Goal: Navigation & Orientation: Find specific page/section

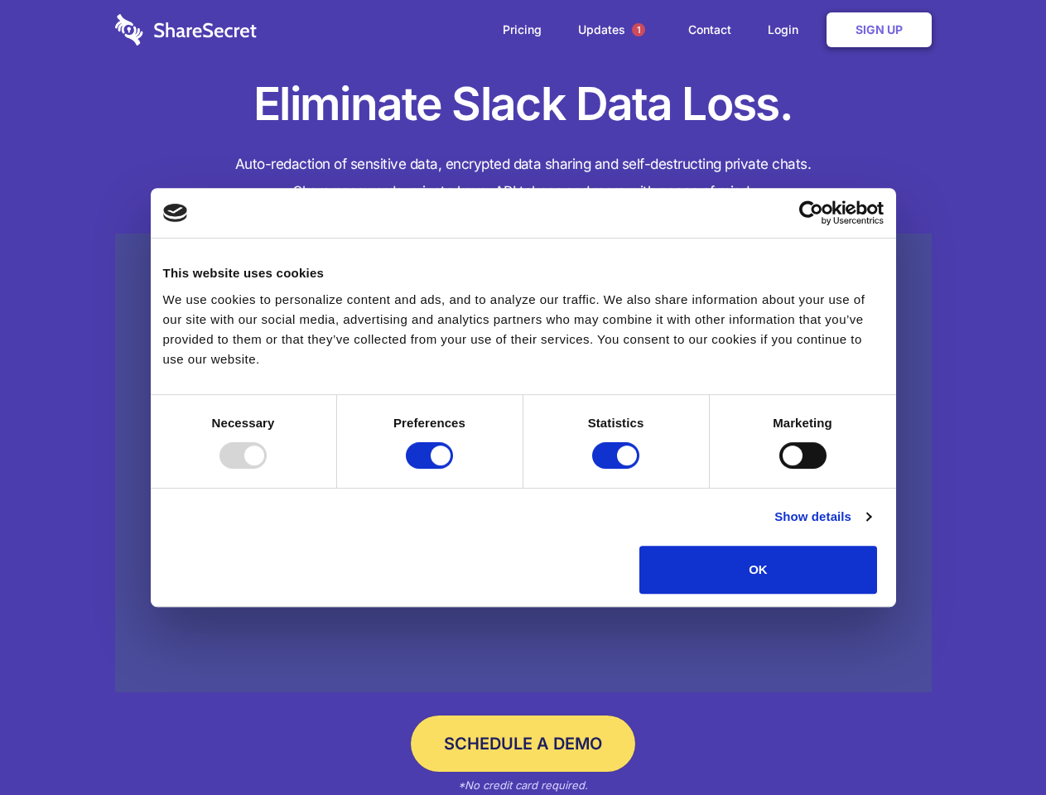
click at [267, 469] on div at bounding box center [242, 455] width 47 height 26
click at [453, 469] on input "Preferences" at bounding box center [429, 455] width 47 height 26
checkbox input "false"
click at [618, 469] on input "Statistics" at bounding box center [615, 455] width 47 height 26
checkbox input "false"
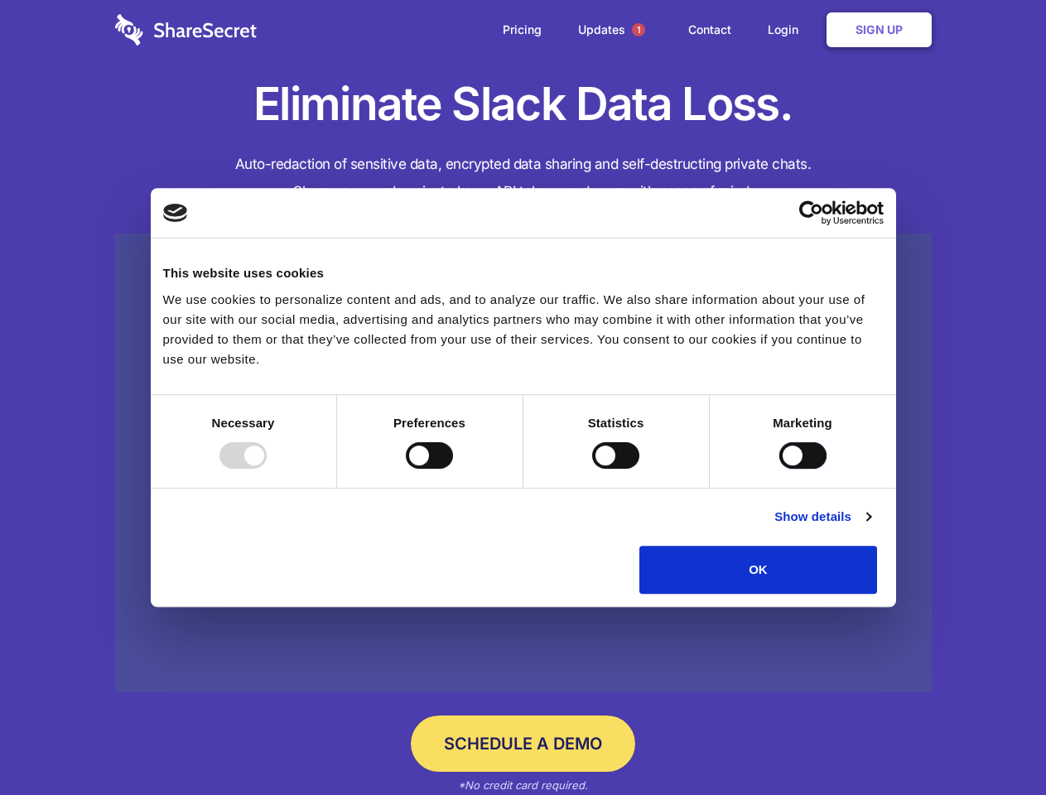
click at [779, 469] on input "Marketing" at bounding box center [802, 455] width 47 height 26
checkbox input "true"
click at [870, 527] on link "Show details" at bounding box center [822, 517] width 96 height 20
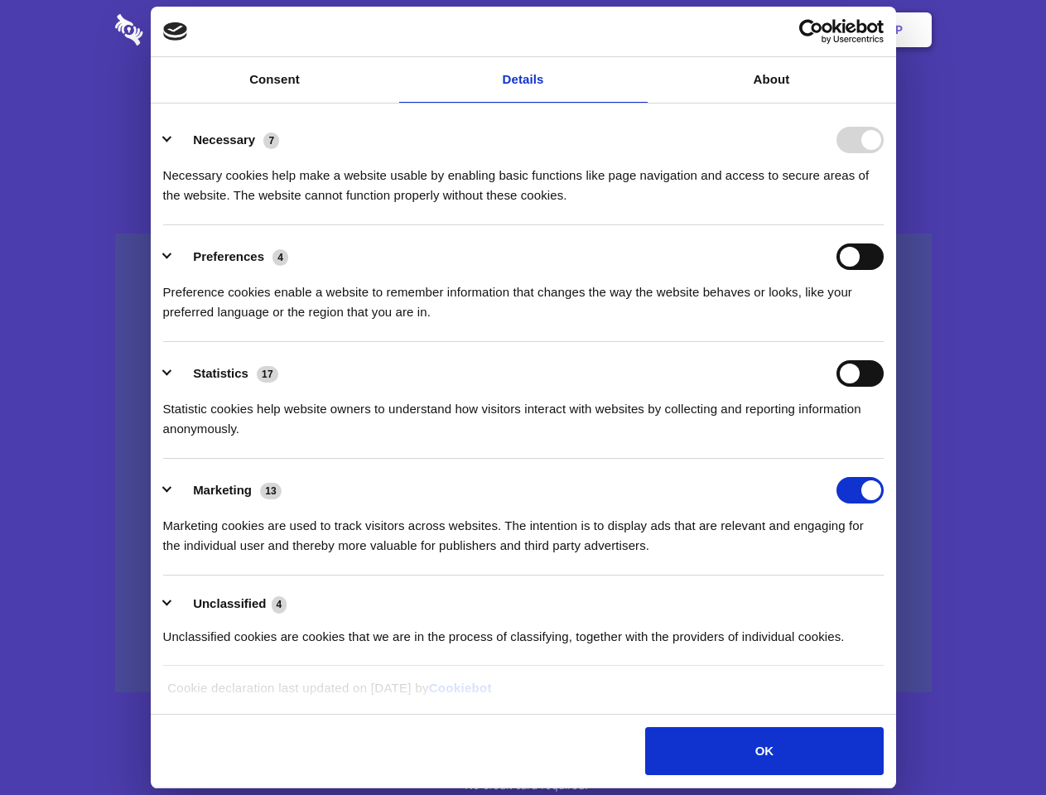
click at [883, 225] on li "Necessary 7 Necessary cookies help make a website usable by enabling basic func…" at bounding box center [523, 166] width 720 height 117
click at [638, 30] on span "1" at bounding box center [638, 29] width 13 height 13
